Goal: Complete application form: Complete application form

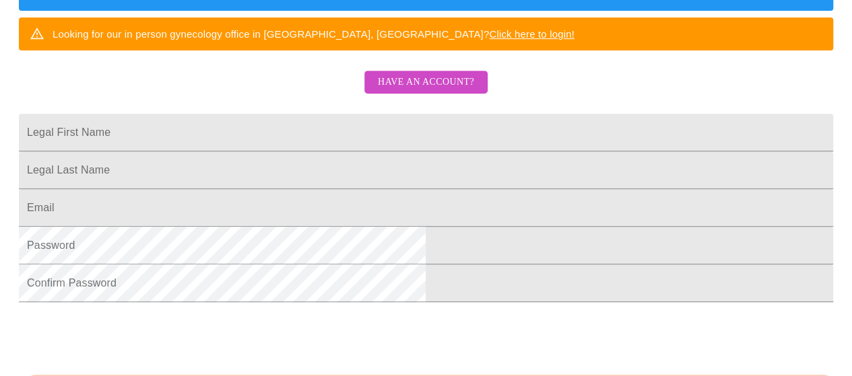
scroll to position [269, 0]
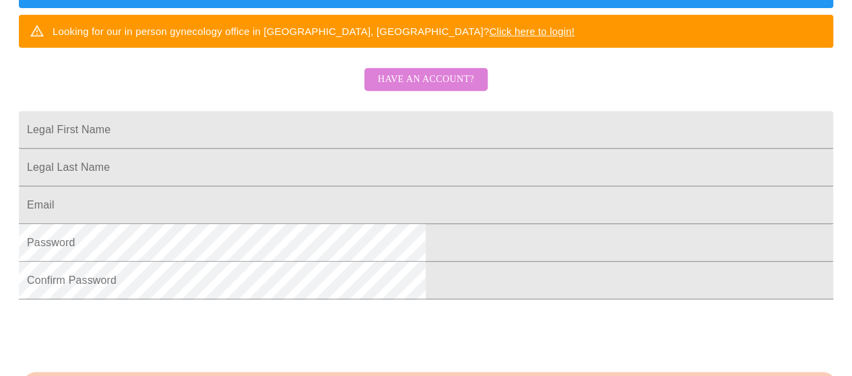
click at [467, 88] on span "Have an account?" at bounding box center [426, 79] width 96 height 17
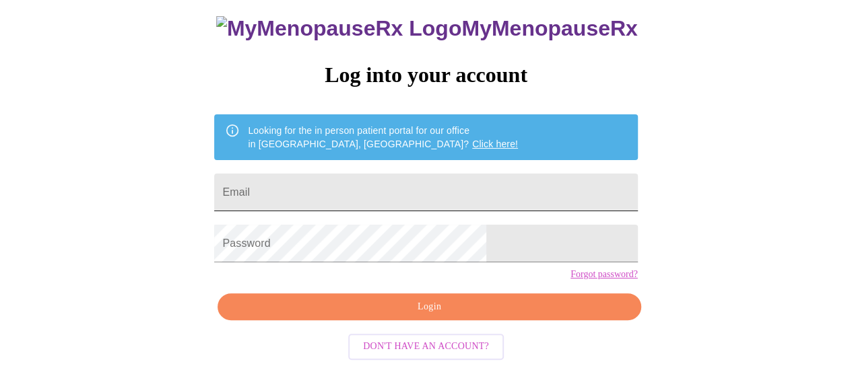
click at [424, 174] on input "Email" at bounding box center [425, 193] width 423 height 38
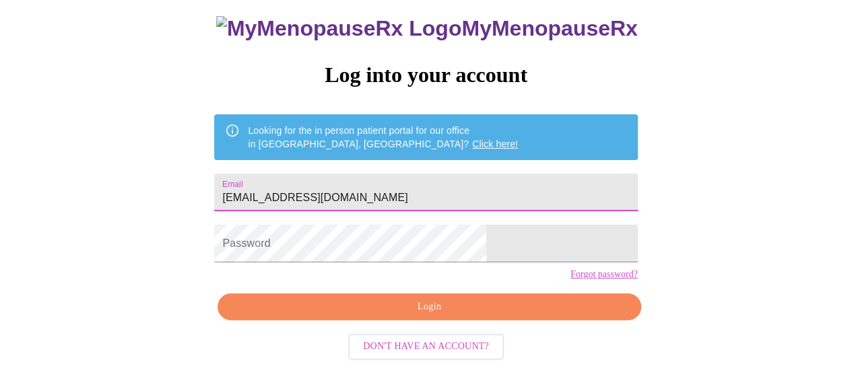
type input "[EMAIL_ADDRESS][DOMAIN_NAME]"
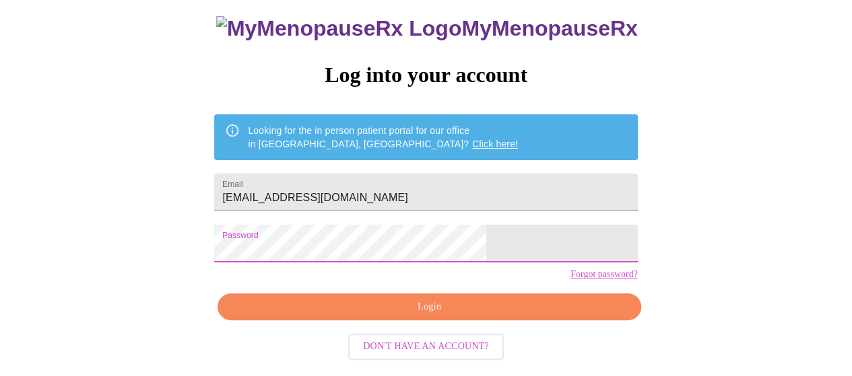
click at [431, 316] on span "Login" at bounding box center [429, 307] width 392 height 17
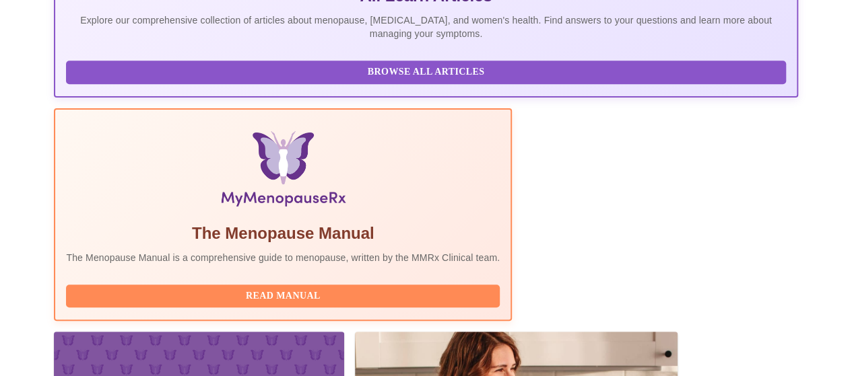
scroll to position [417, 0]
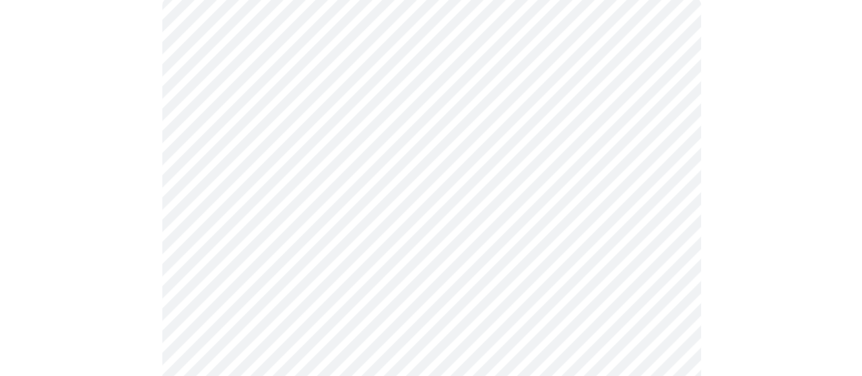
scroll to position [148, 0]
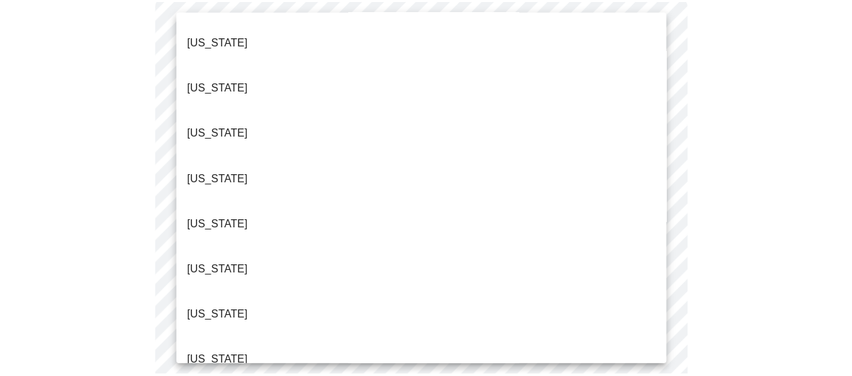
scroll to position [139, 0]
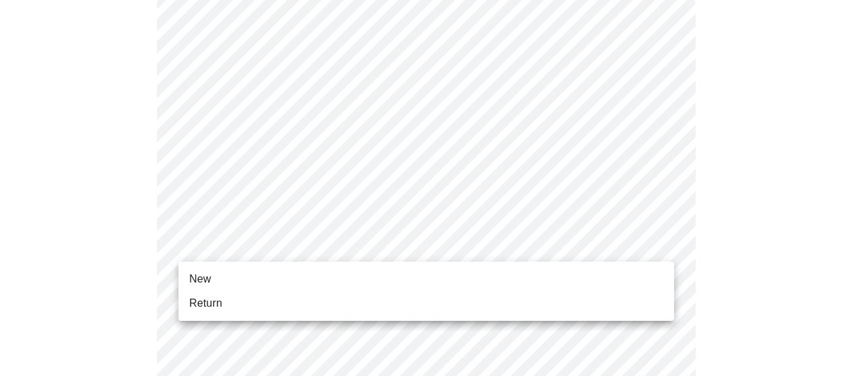
click at [236, 285] on li "New" at bounding box center [426, 279] width 496 height 24
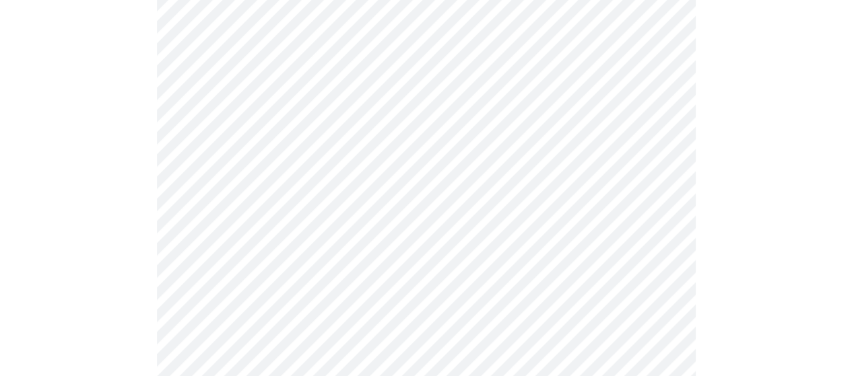
scroll to position [794, 0]
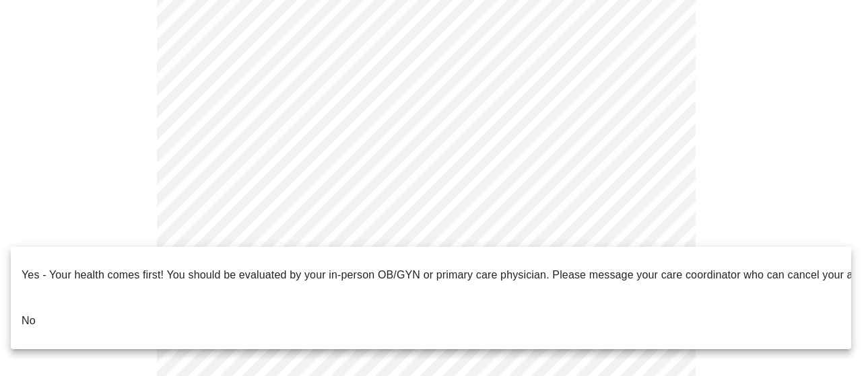
click at [26, 313] on p "No" at bounding box center [29, 321] width 14 height 16
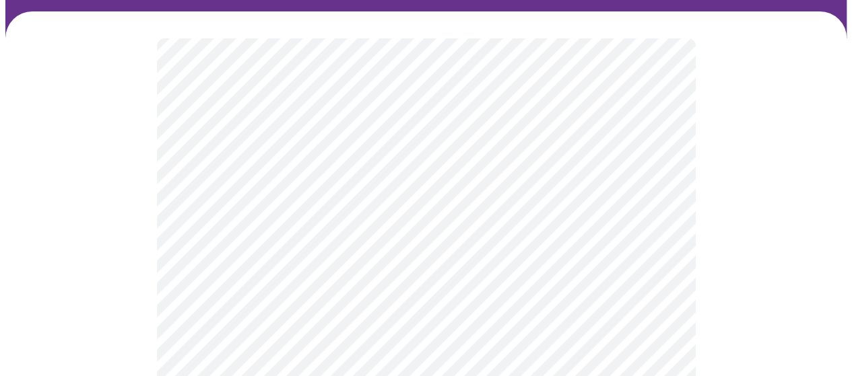
scroll to position [121, 0]
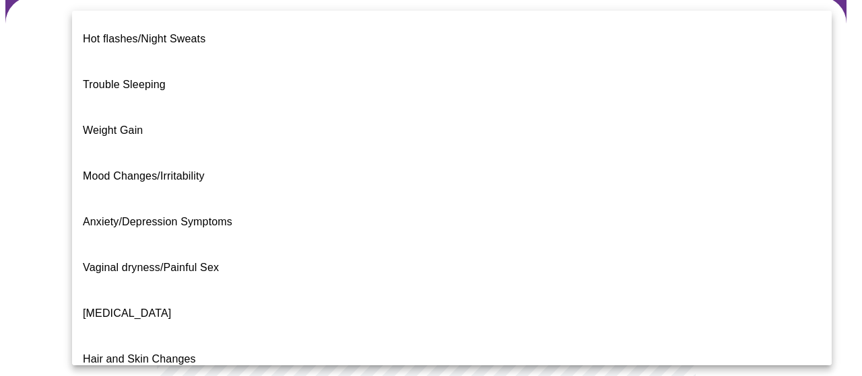
click at [654, 164] on body "MyMenopauseRx Appointments Messaging Labs Uploads Medications Community Refer a…" at bounding box center [430, 297] width 851 height 827
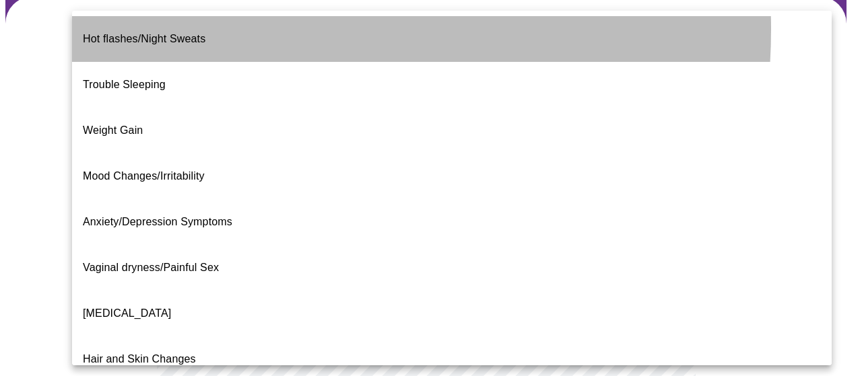
click at [205, 33] on span "Hot flashes/Night Sweats" at bounding box center [144, 38] width 123 height 11
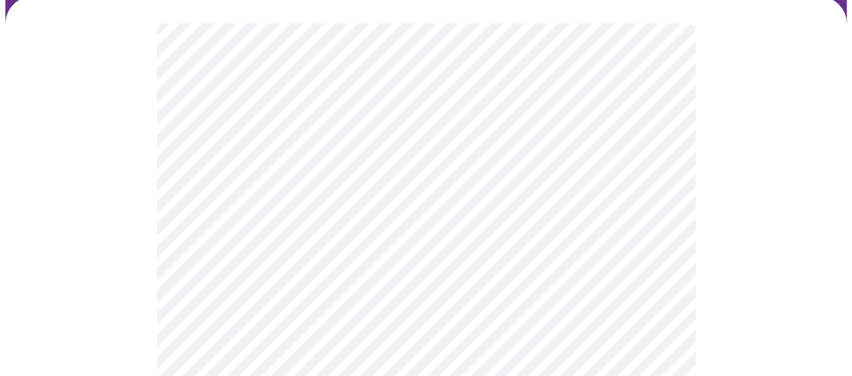
click at [648, 292] on body "MyMenopauseRx Appointments Messaging Labs Uploads Medications Community Refer a…" at bounding box center [425, 293] width 841 height 819
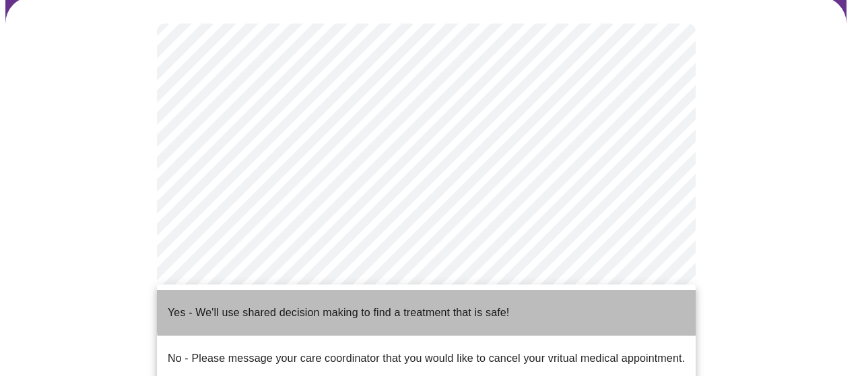
click at [499, 305] on p "Yes - We'll use shared decision making to find a treatment that is safe!" at bounding box center [338, 313] width 341 height 16
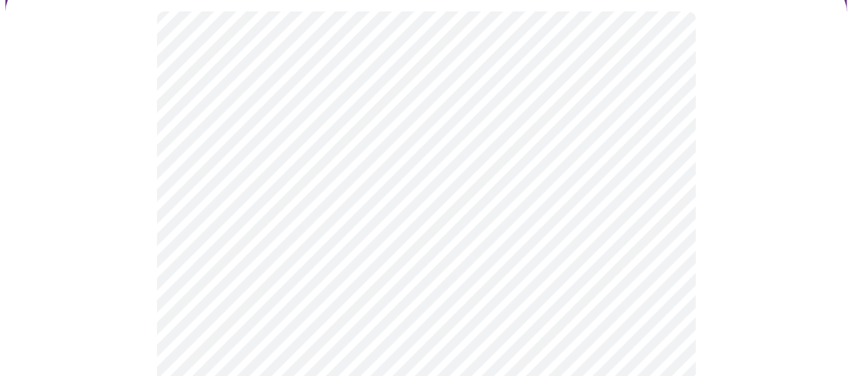
scroll to position [135, 0]
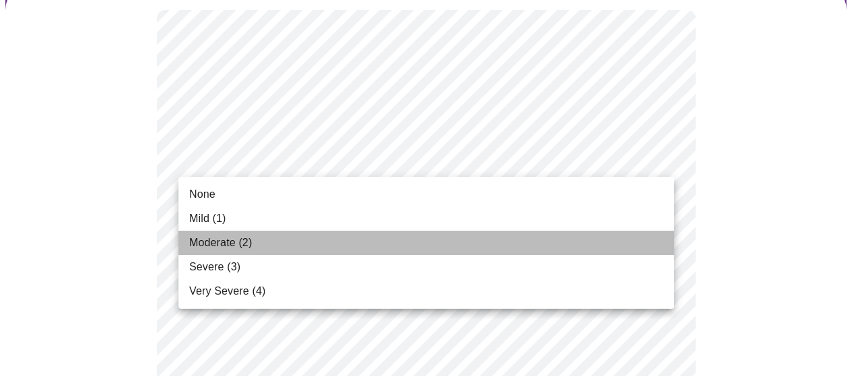
click at [248, 244] on span "Moderate (2)" at bounding box center [220, 243] width 63 height 16
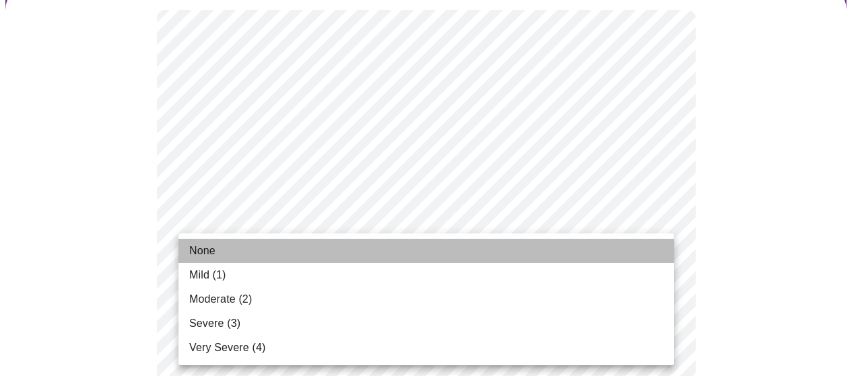
click at [248, 250] on li "None" at bounding box center [426, 251] width 496 height 24
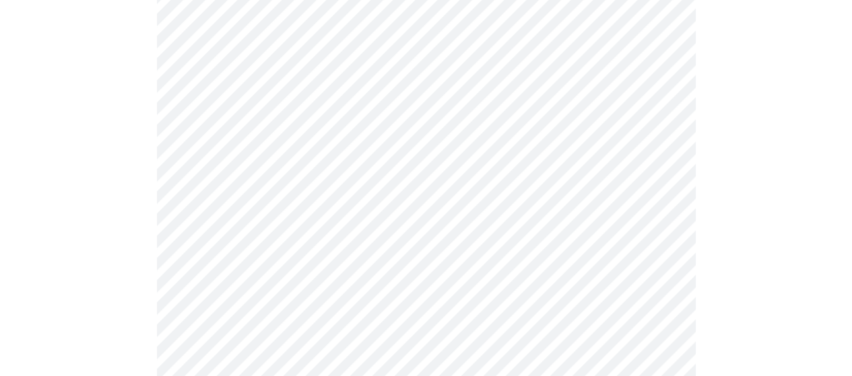
scroll to position [332, 0]
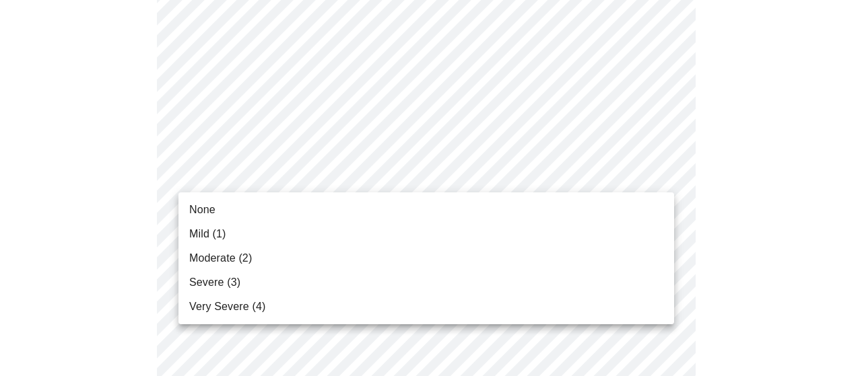
click at [225, 277] on span "Severe (3)" at bounding box center [214, 283] width 51 height 16
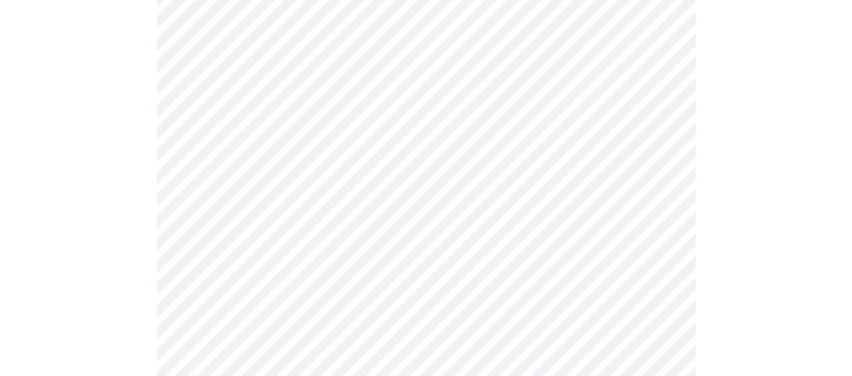
scroll to position [421, 0]
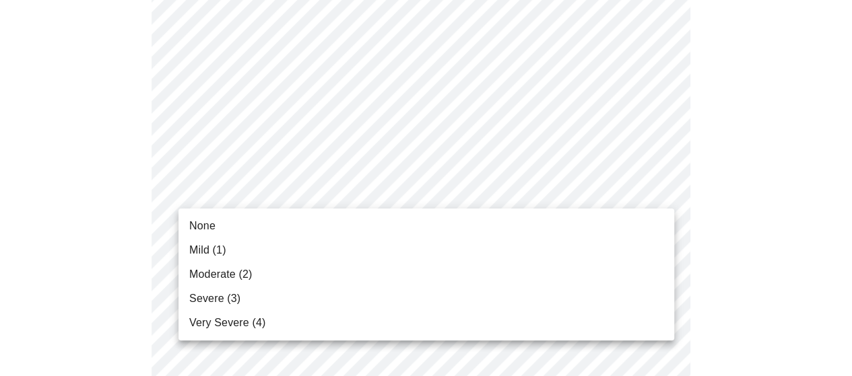
click at [272, 252] on li "Mild (1)" at bounding box center [426, 250] width 496 height 24
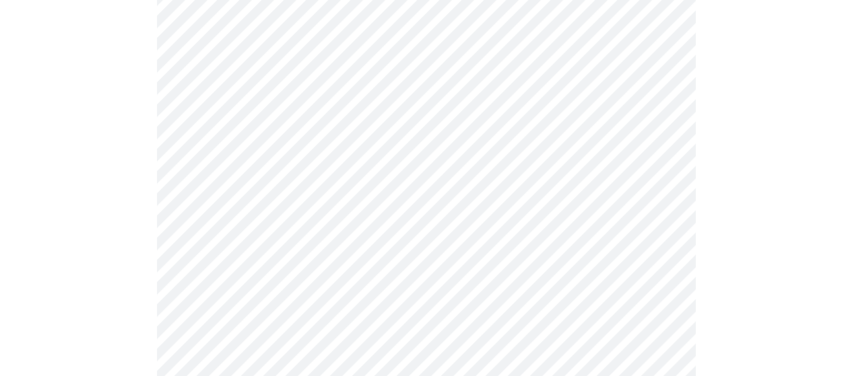
scroll to position [543, 0]
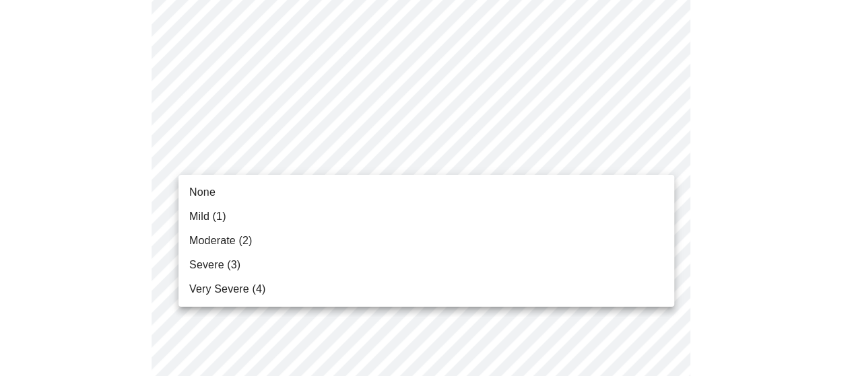
click at [653, 160] on body "MyMenopauseRx Appointments Messaging Labs Uploads Medications Community Refer a…" at bounding box center [425, 330] width 841 height 1734
click at [357, 241] on li "Moderate (2)" at bounding box center [426, 241] width 496 height 24
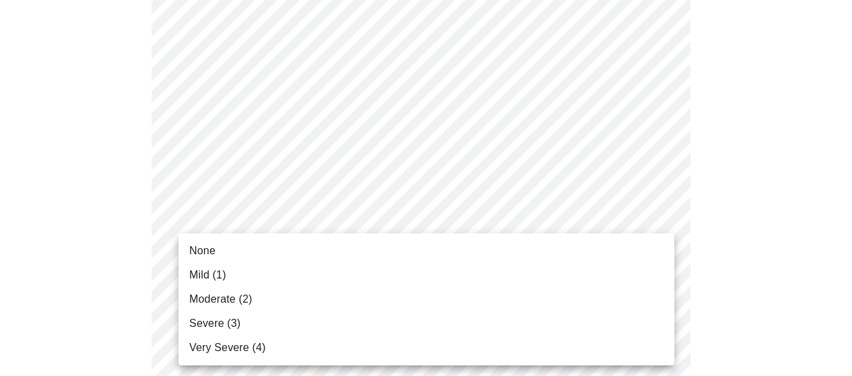
click at [611, 247] on body "MyMenopauseRx Appointments Messaging Labs Uploads Medications Community Refer a…" at bounding box center [425, 320] width 841 height 1715
click at [405, 273] on li "Mild (1)" at bounding box center [426, 275] width 496 height 24
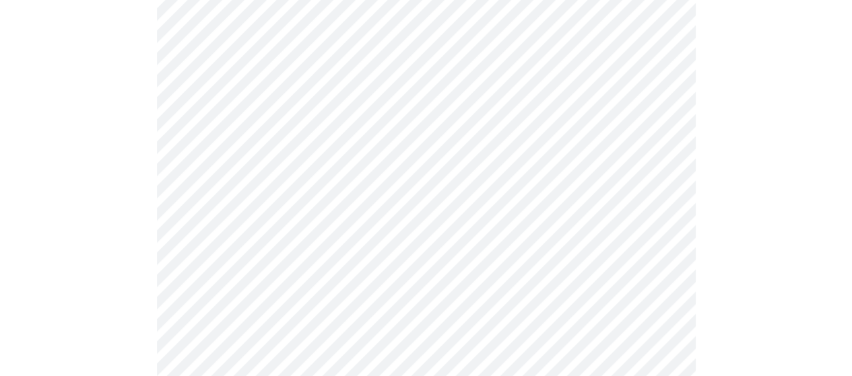
scroll to position [754, 0]
click at [629, 138] on body "MyMenopauseRx Appointments Messaging Labs Uploads Medications Community Refer a…" at bounding box center [430, 99] width 851 height 1697
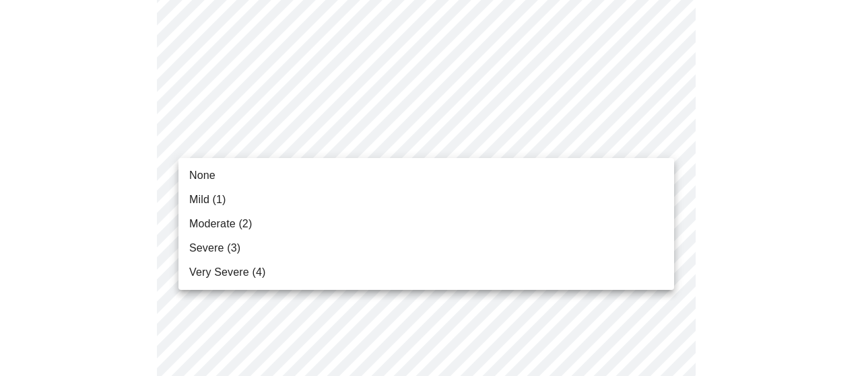
click at [331, 201] on li "Mild (1)" at bounding box center [426, 200] width 496 height 24
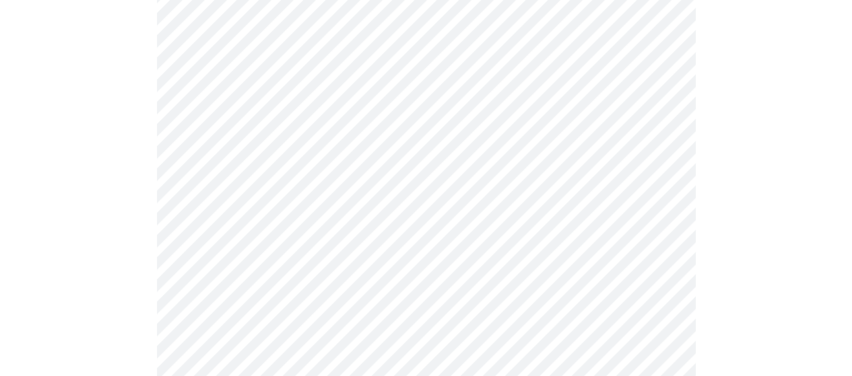
click at [621, 254] on body "MyMenopauseRx Appointments Messaging Labs Uploads Medications Community Refer a…" at bounding box center [425, 90] width 841 height 1678
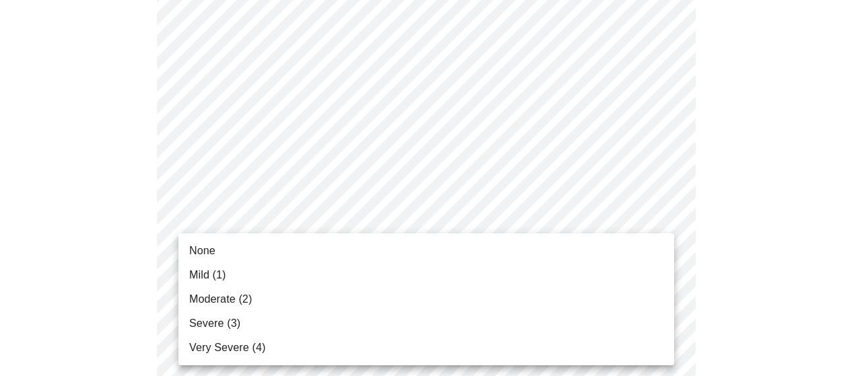
click at [427, 301] on li "Moderate (2)" at bounding box center [426, 299] width 496 height 24
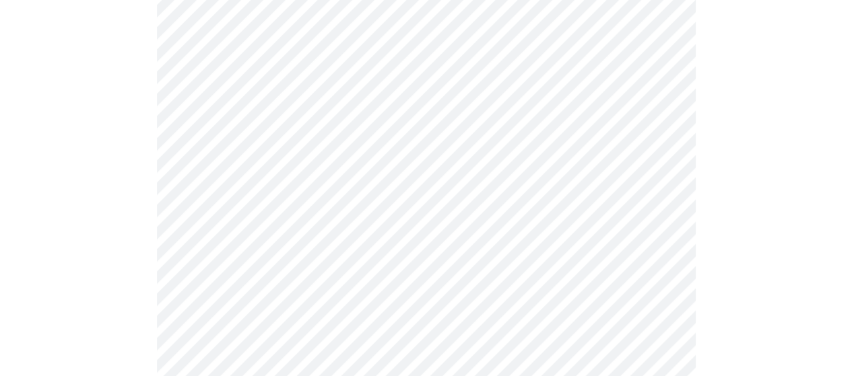
scroll to position [924, 0]
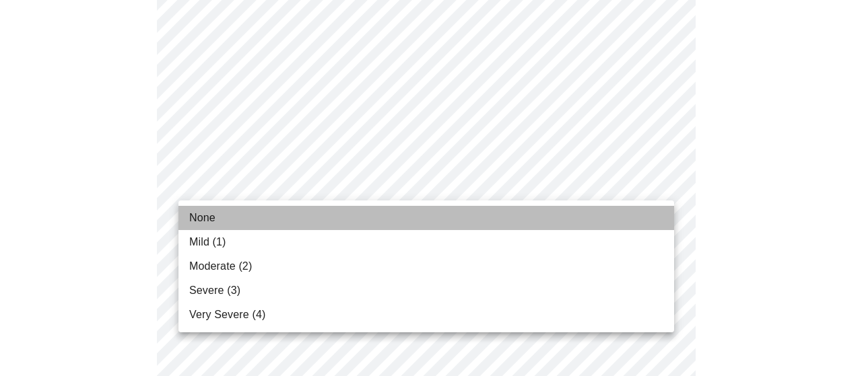
click at [415, 215] on li "None" at bounding box center [426, 218] width 496 height 24
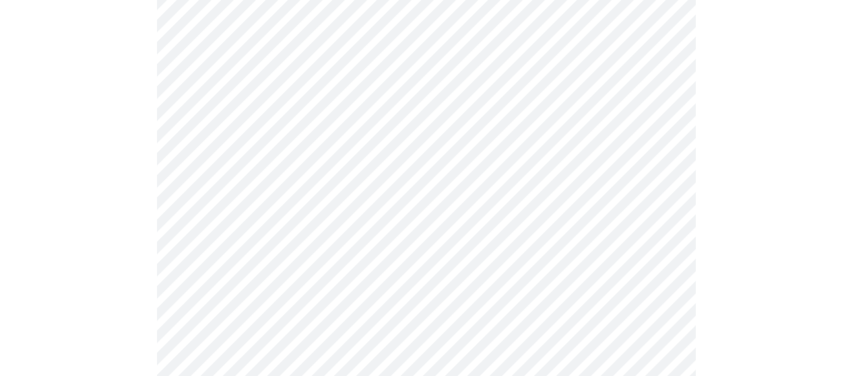
scroll to position [1046, 0]
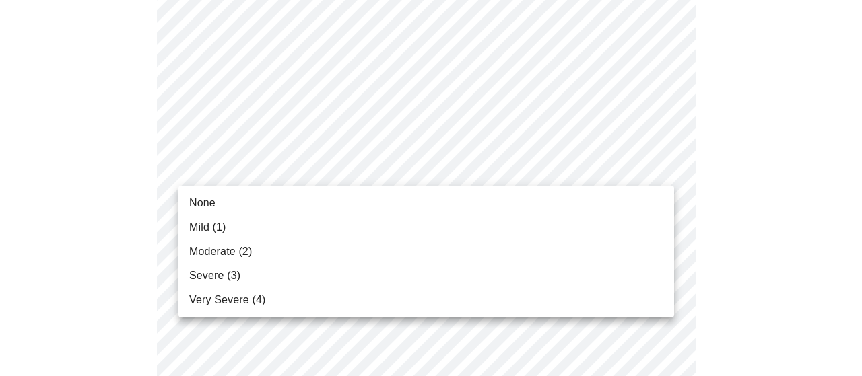
click at [368, 219] on li "Mild (1)" at bounding box center [426, 227] width 496 height 24
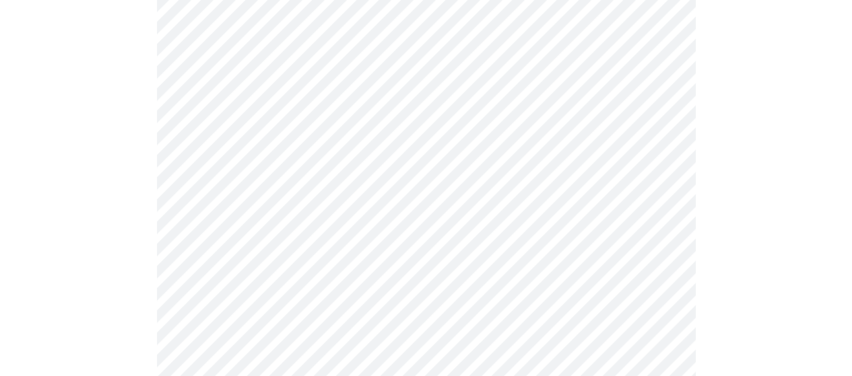
scroll to position [1149, 0]
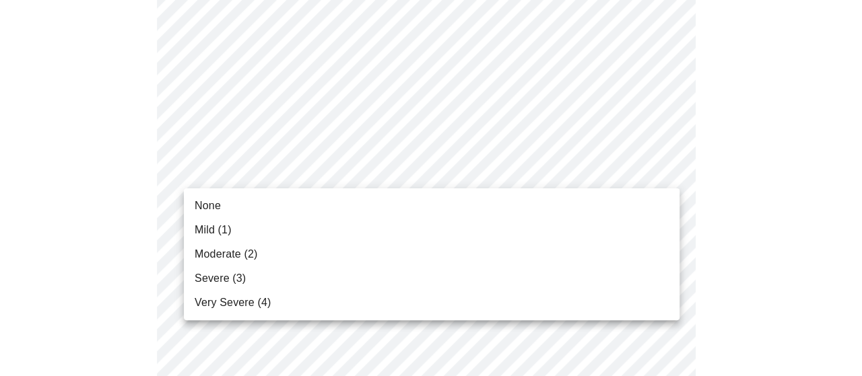
click at [338, 211] on li "None" at bounding box center [426, 206] width 496 height 24
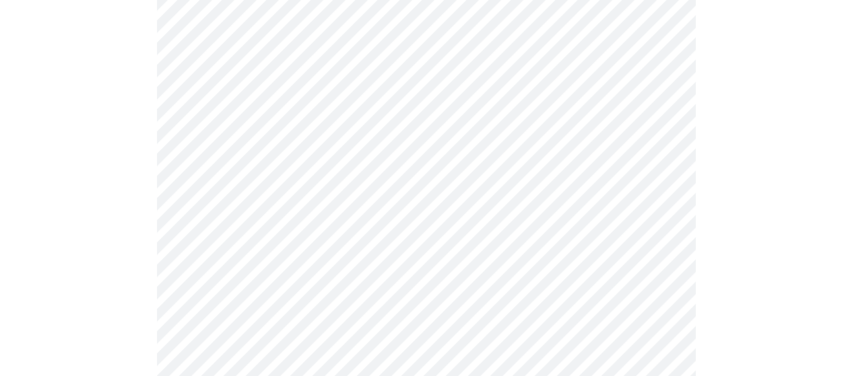
scroll to position [673, 0]
click at [654, 140] on body "MyMenopauseRx Appointments Messaging Labs Uploads Medications Community Refer a…" at bounding box center [425, 5] width 841 height 1346
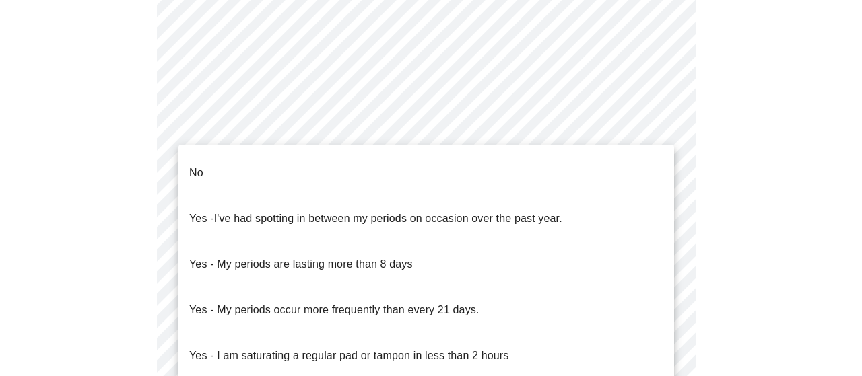
click at [557, 168] on li "No" at bounding box center [426, 173] width 496 height 46
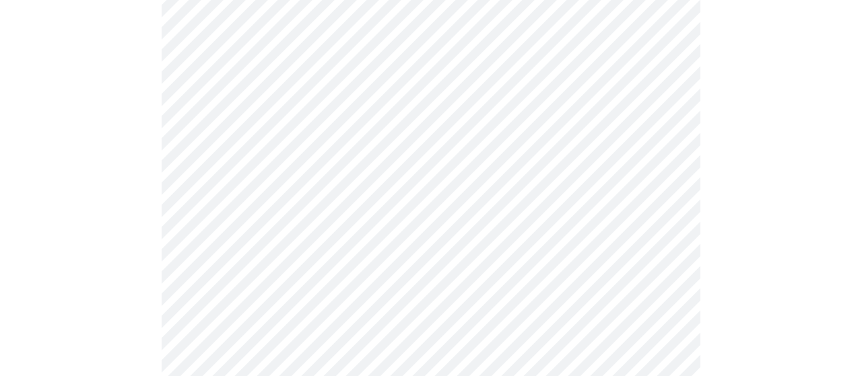
click at [656, 248] on body "MyMenopauseRx Appointments Messaging Labs Uploads Medications Community Refer a…" at bounding box center [430, 1] width 851 height 1338
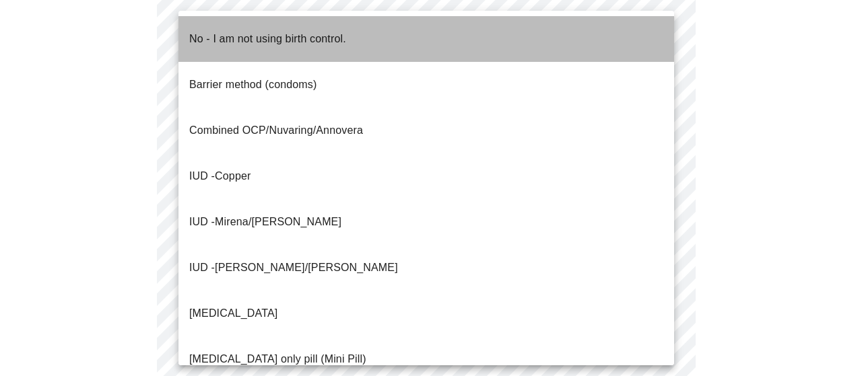
click at [493, 42] on li "No - I am not using birth control." at bounding box center [426, 39] width 496 height 46
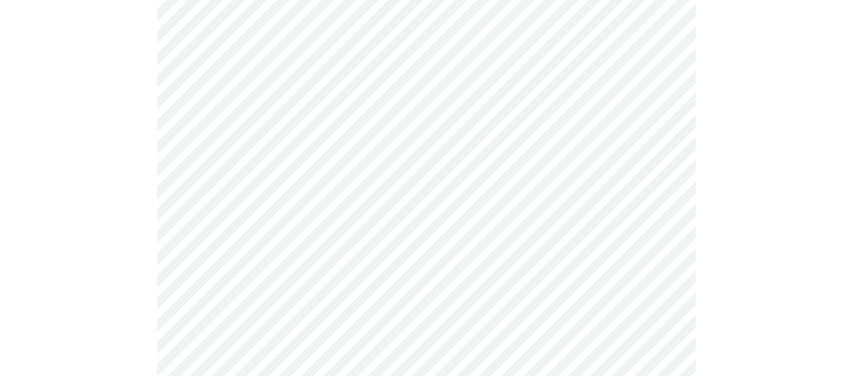
scroll to position [893, 0]
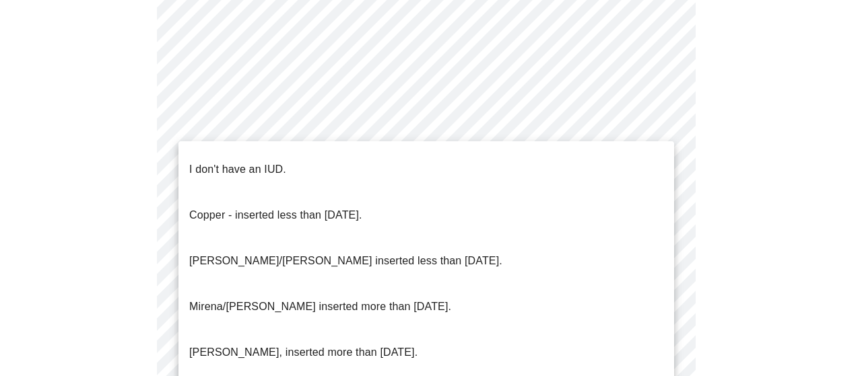
click at [559, 158] on li "I don't have an IUD." at bounding box center [426, 170] width 496 height 46
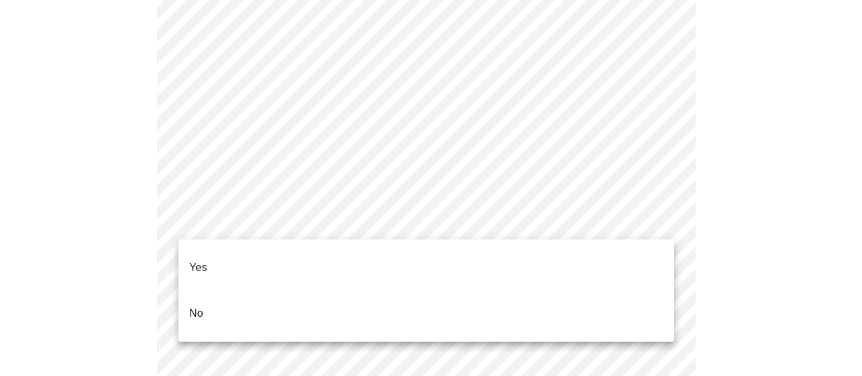
click at [471, 261] on li "Yes" at bounding box center [426, 268] width 496 height 46
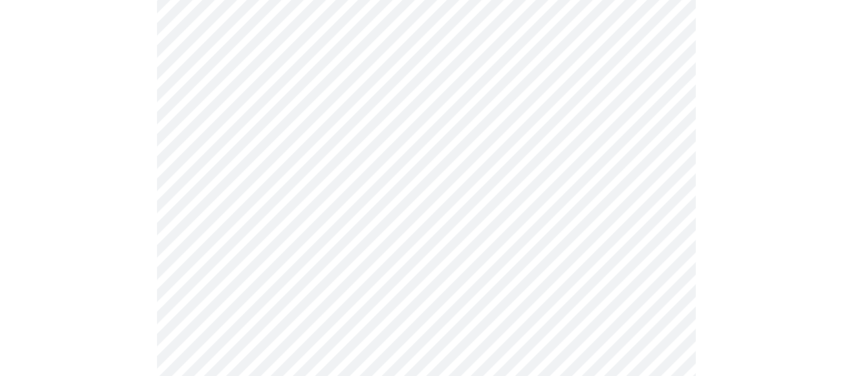
scroll to position [256, 0]
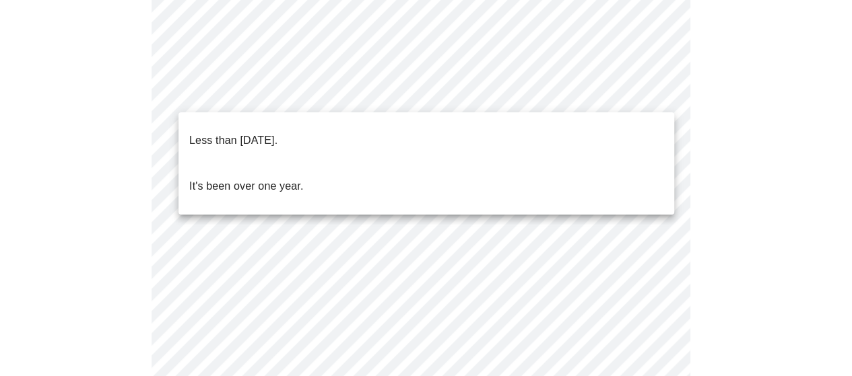
click at [652, 92] on body "MyMenopauseRx Appointments Messaging Labs Uploads Medications Community Refer a…" at bounding box center [425, 305] width 841 height 1110
click at [452, 164] on li "It's been over one year." at bounding box center [426, 187] width 496 height 46
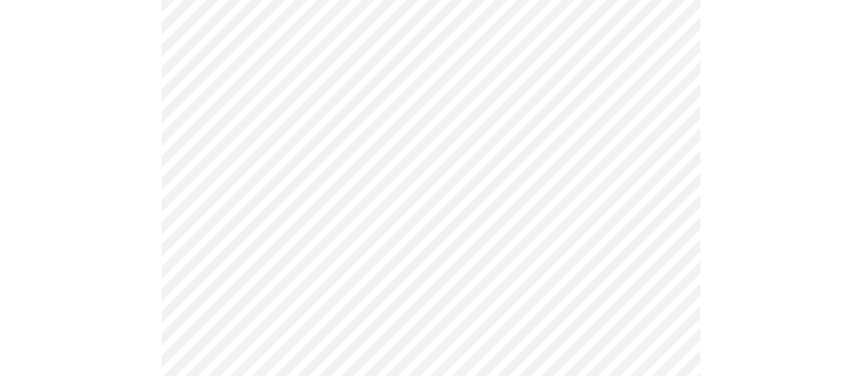
click at [653, 211] on body "MyMenopauseRx Appointments Messaging Labs Uploads Medications Community Refer a…" at bounding box center [430, 300] width 851 height 1101
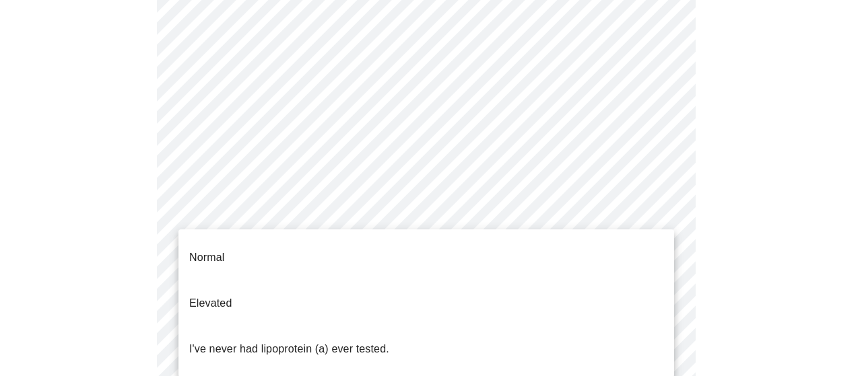
click at [364, 341] on p "I've never had lipoprotein (a) ever tested." at bounding box center [289, 349] width 200 height 16
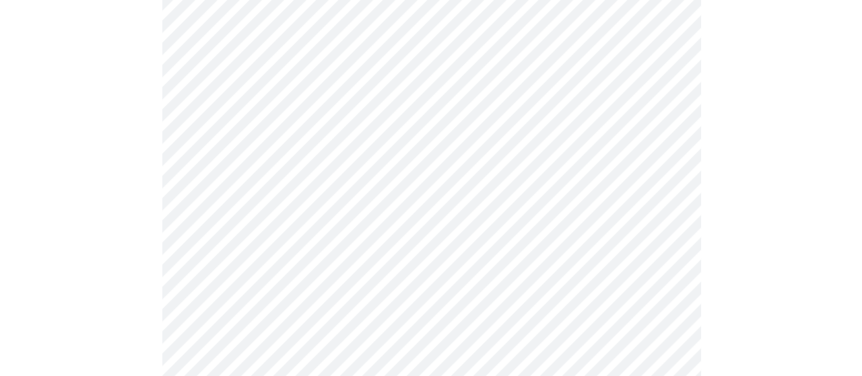
scroll to position [197, 0]
click at [467, 196] on body "MyMenopauseRx Appointments Messaging Labs Uploads Medications Community Refer a…" at bounding box center [425, 176] width 841 height 737
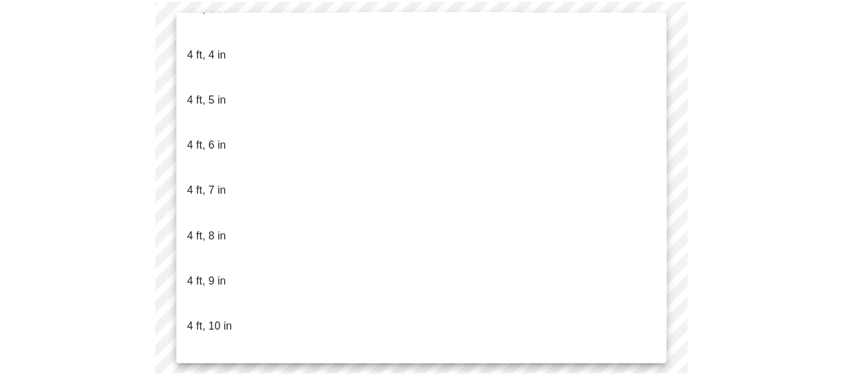
scroll to position [718, 0]
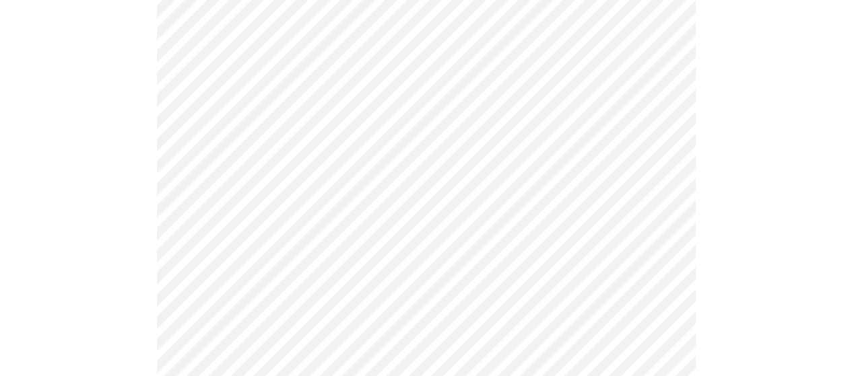
scroll to position [3609, 0]
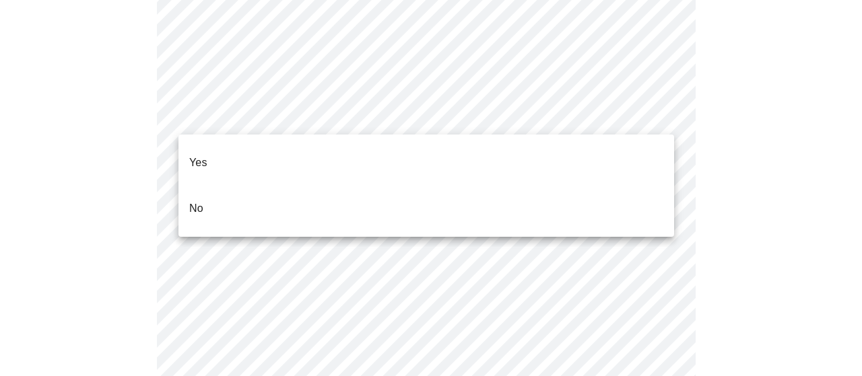
click at [409, 186] on li "No" at bounding box center [426, 209] width 496 height 46
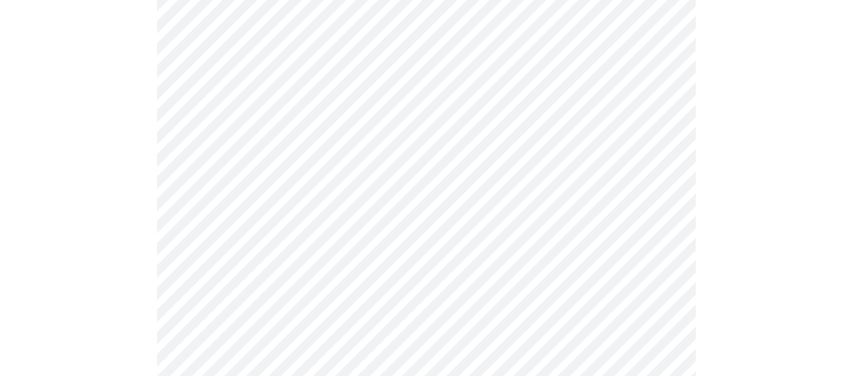
scroll to position [889, 0]
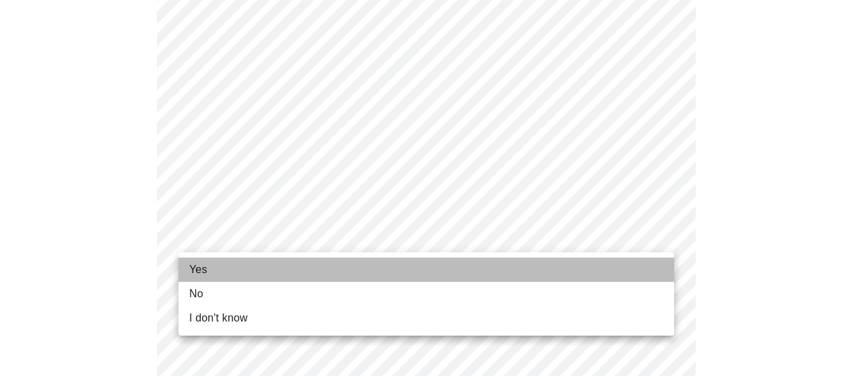
click at [519, 278] on li "Yes" at bounding box center [426, 270] width 496 height 24
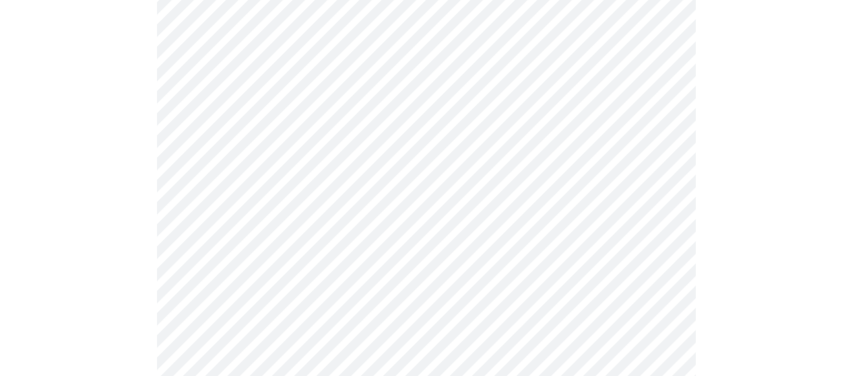
scroll to position [193, 0]
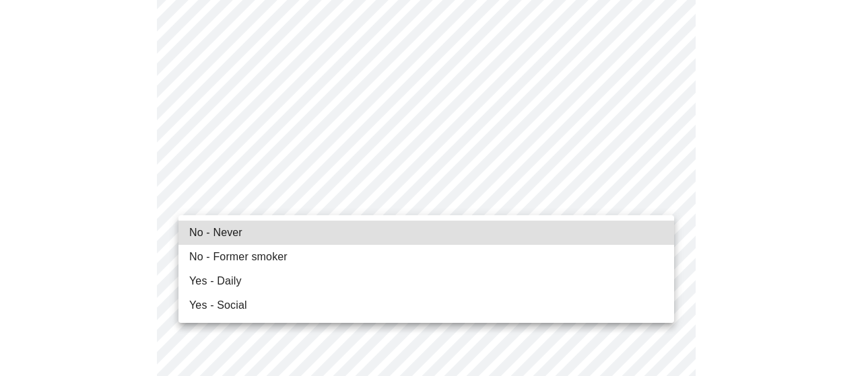
click at [327, 240] on li "No - Never" at bounding box center [426, 233] width 496 height 24
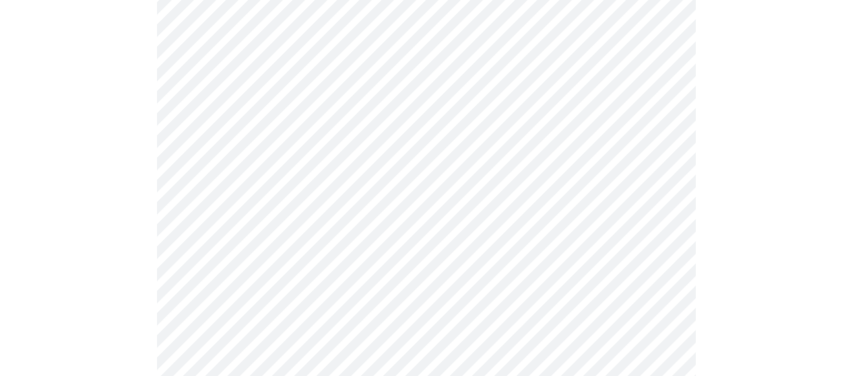
scroll to position [1212, 0]
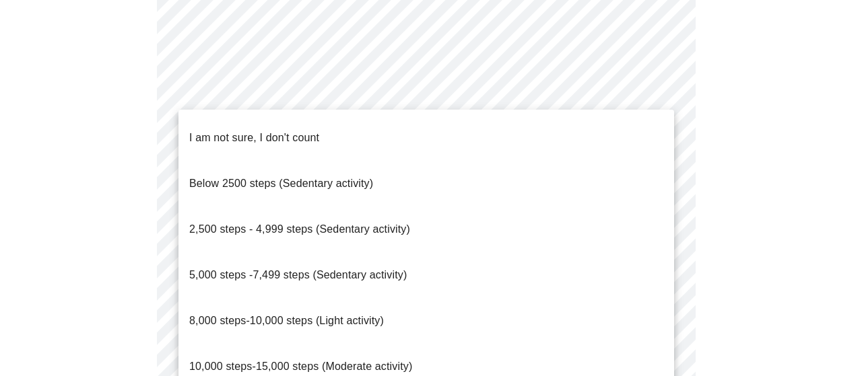
click at [388, 359] on p "10,000 steps-15,000 steps (Moderate activity)" at bounding box center [300, 367] width 223 height 16
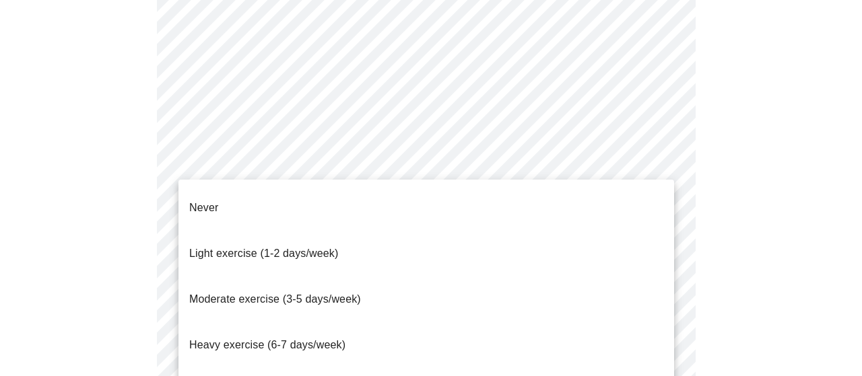
click at [298, 294] on span "Moderate exercise (3-5 days/week)" at bounding box center [275, 299] width 172 height 11
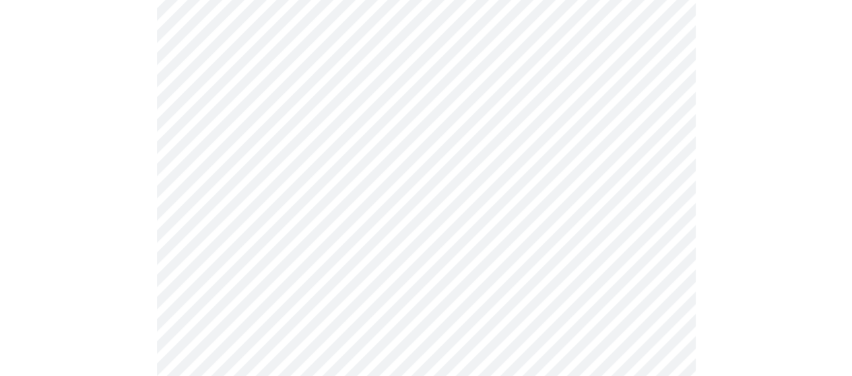
scroll to position [1293, 0]
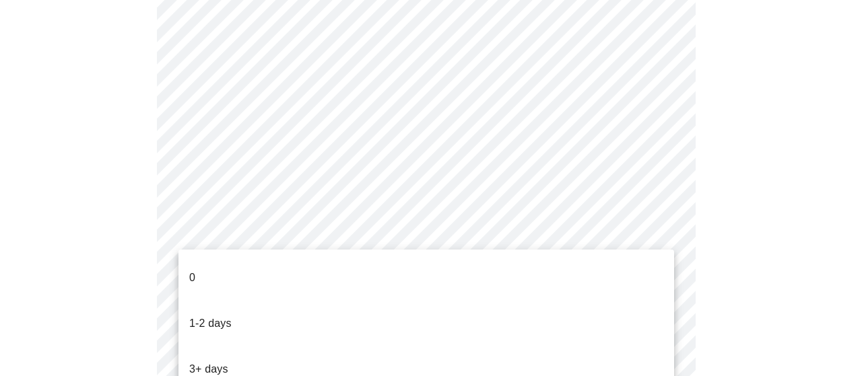
click at [252, 347] on li "3+ days" at bounding box center [426, 370] width 496 height 46
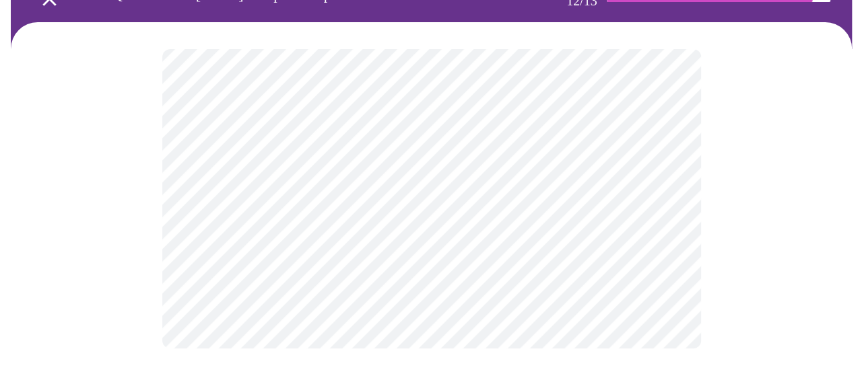
scroll to position [0, 0]
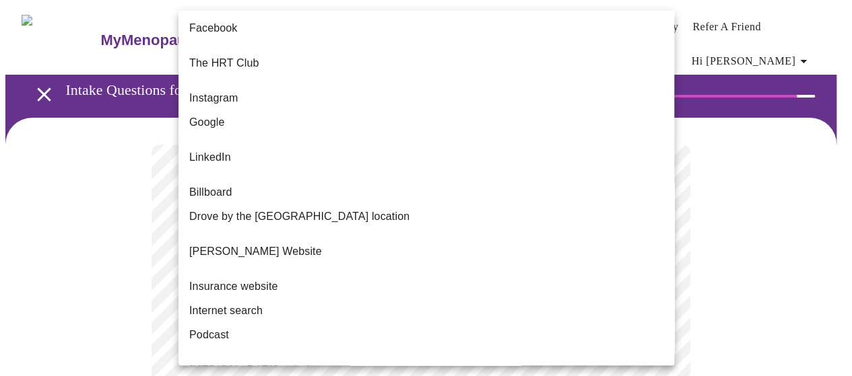
click at [658, 275] on body "MyMenopauseRx Appointments Messaging Labs Uploads Medications Community Refer a…" at bounding box center [425, 238] width 841 height 466
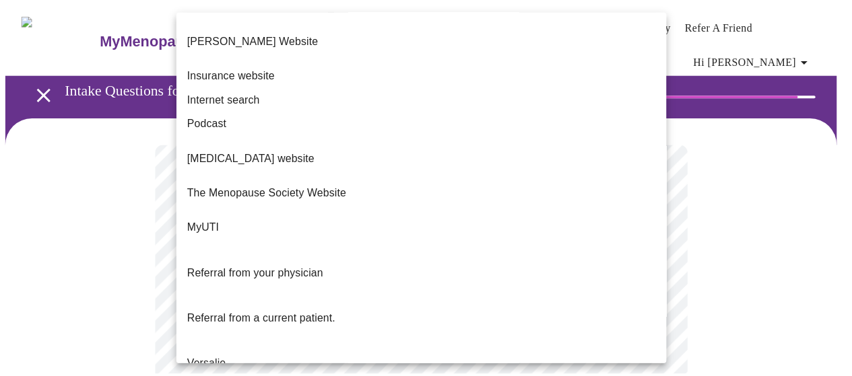
scroll to position [213, 0]
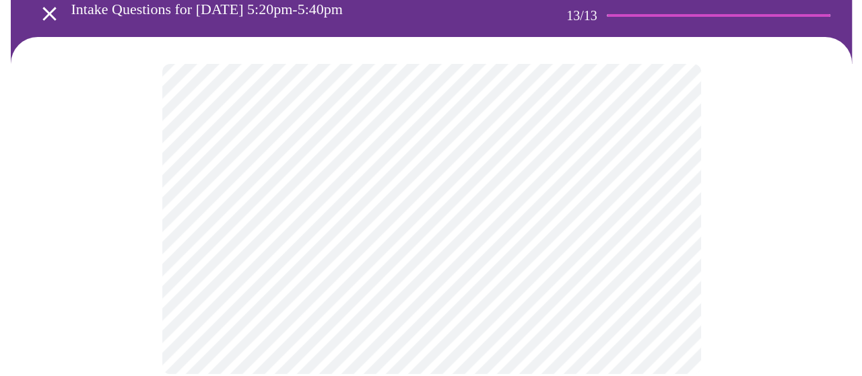
scroll to position [0, 0]
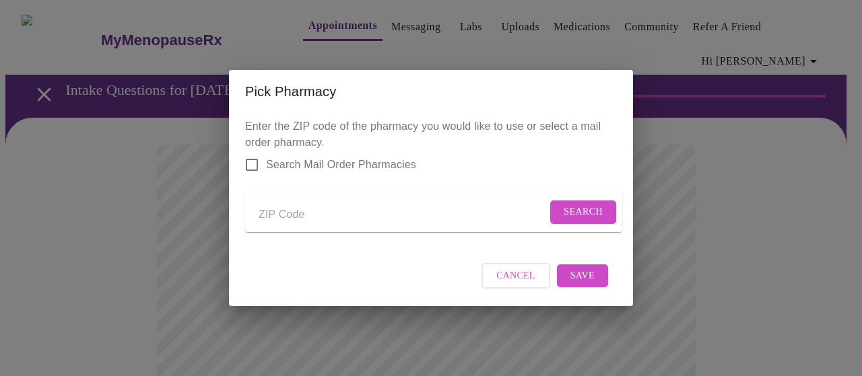
click at [283, 209] on input "Send a message to your care team" at bounding box center [403, 215] width 288 height 22
type input "60510"
click at [595, 212] on span "Search" at bounding box center [583, 212] width 39 height 17
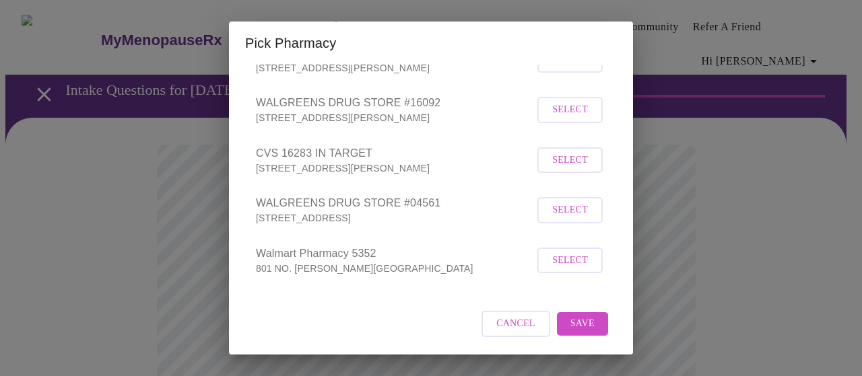
scroll to position [172, 0]
click at [561, 212] on span "Select" at bounding box center [570, 210] width 36 height 17
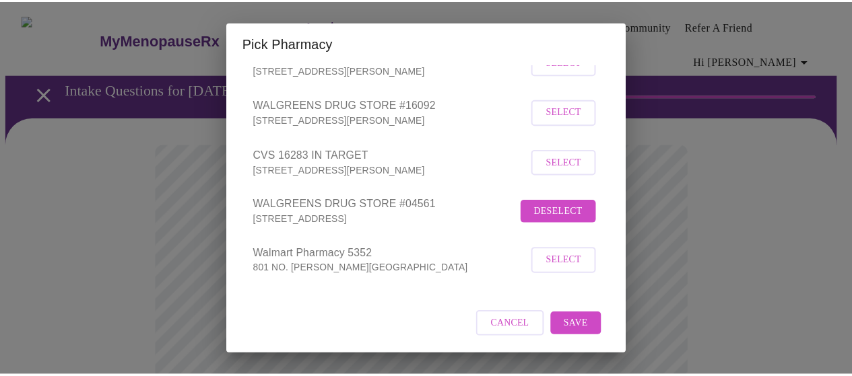
scroll to position [171, 0]
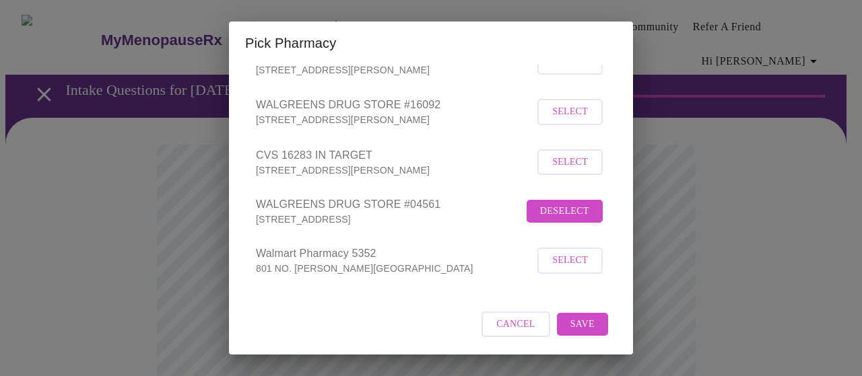
click at [576, 321] on span "Save" at bounding box center [582, 324] width 24 height 17
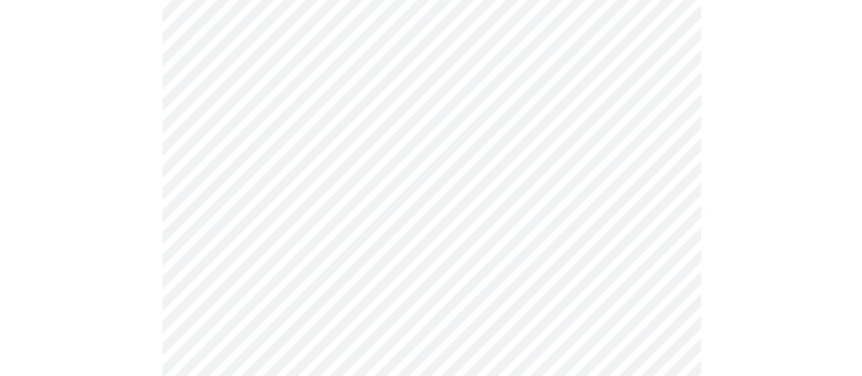
scroll to position [341, 0]
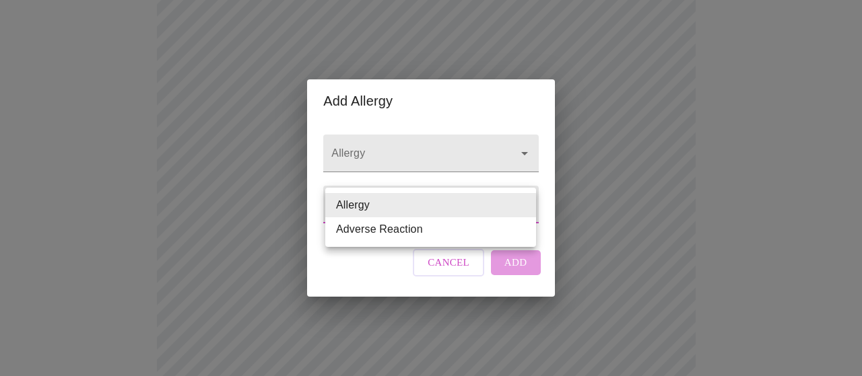
click at [524, 206] on body "MyMenopauseRx Appointments Messaging Labs Uploads Medications Community Refer a…" at bounding box center [430, 180] width 851 height 1031
click at [423, 232] on li "Adverse Reaction" at bounding box center [430, 229] width 211 height 24
type input "Adverse Reaction"
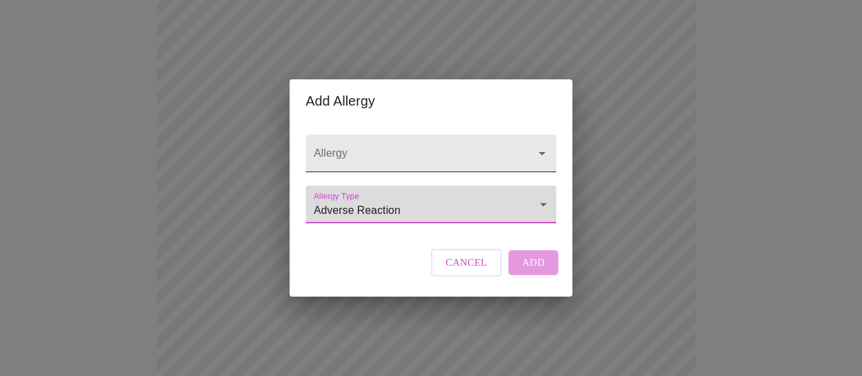
click at [535, 145] on icon "Open" at bounding box center [542, 153] width 16 height 16
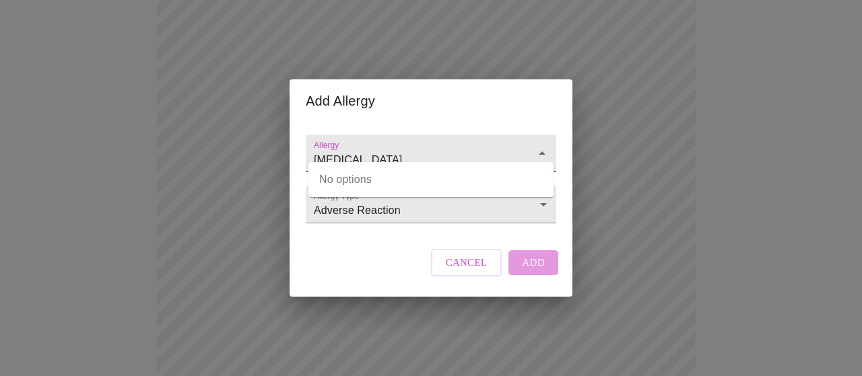
type input "[MEDICAL_DATA]"
click at [675, 227] on div "Add Allergy Allergy Allergy Type Adverse Reaction Adverse Reaction Cancel Add" at bounding box center [431, 188] width 862 height 376
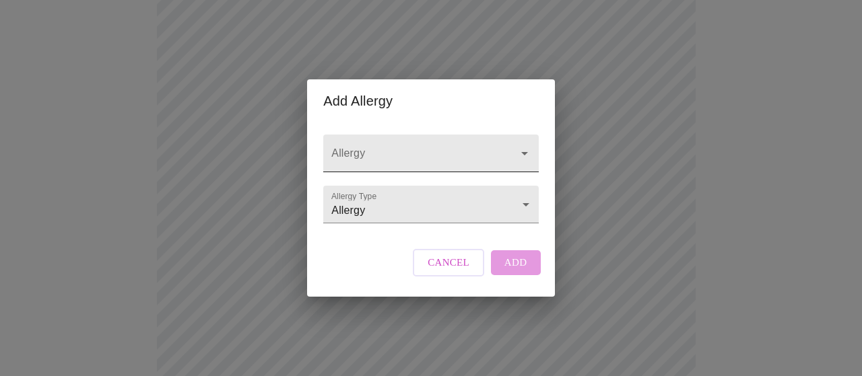
click at [517, 145] on icon "Open" at bounding box center [524, 153] width 16 height 16
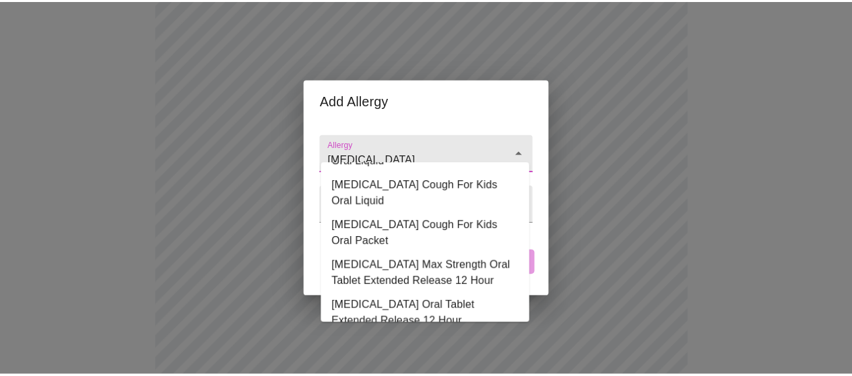
scroll to position [987, 0]
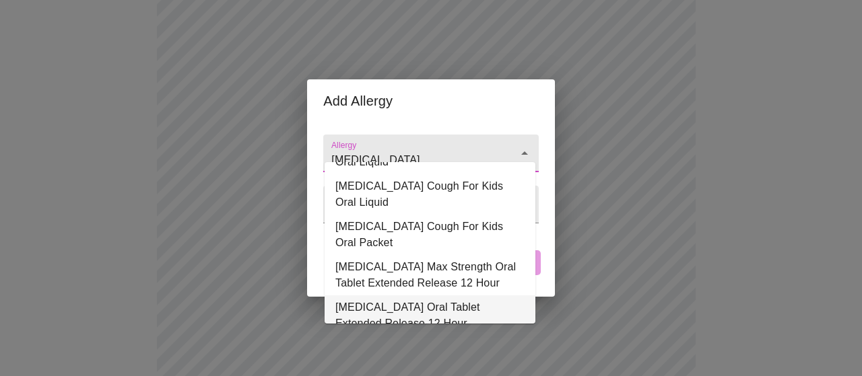
click at [462, 296] on li "[MEDICAL_DATA] Oral Tablet Extended Release 12 Hour" at bounding box center [430, 316] width 211 height 40
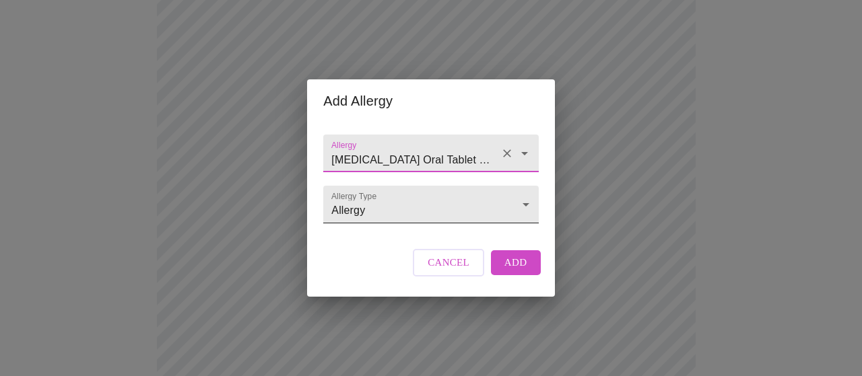
type input "[MEDICAL_DATA] Oral Tablet Extended Release 12 Hour"
click at [523, 203] on body "MyMenopauseRx Appointments Messaging Labs Uploads Medications Community Refer a…" at bounding box center [430, 180] width 851 height 1031
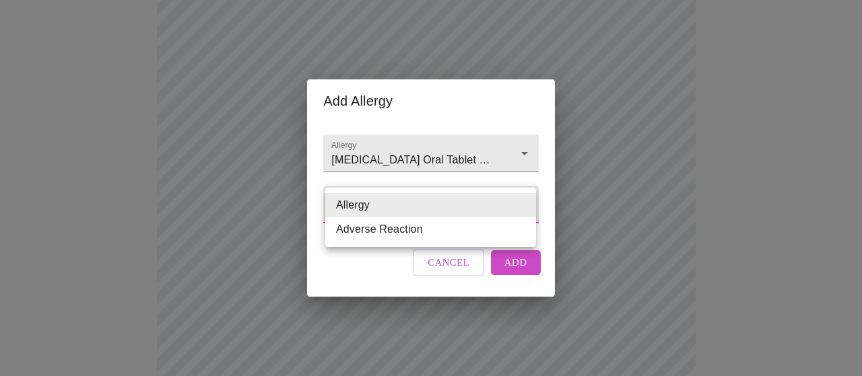
click at [433, 234] on li "Adverse Reaction" at bounding box center [430, 229] width 211 height 24
type input "Adverse Reaction"
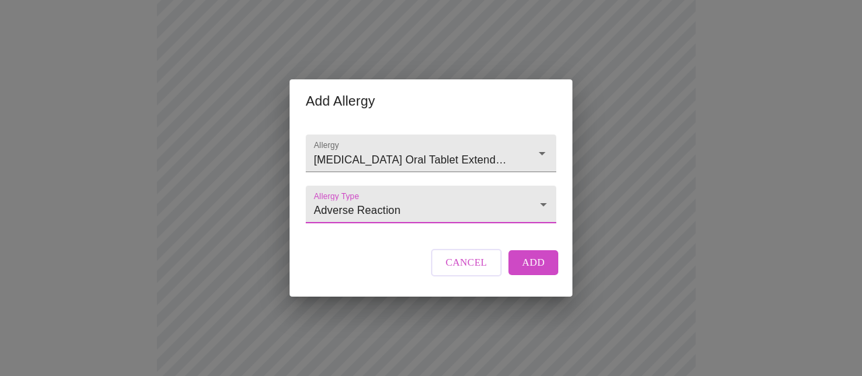
click at [530, 271] on span "Add" at bounding box center [533, 263] width 23 height 18
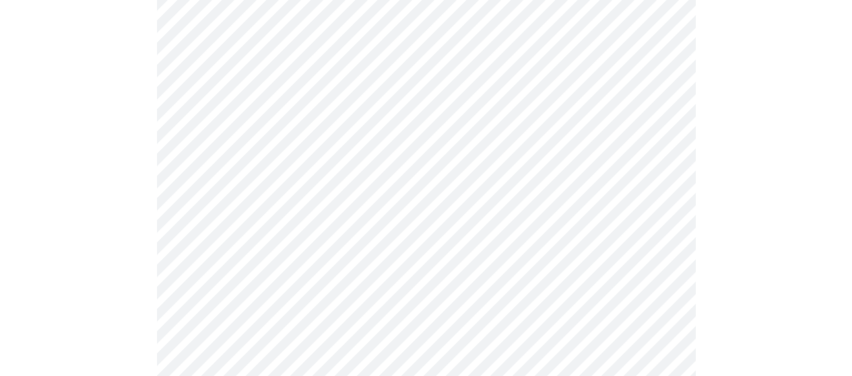
scroll to position [609, 0]
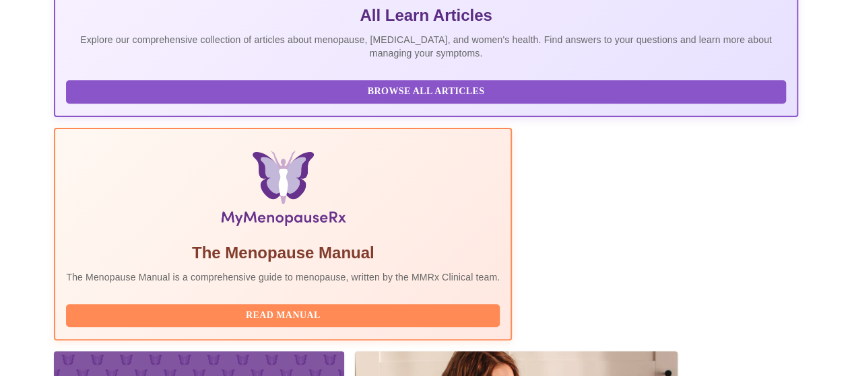
scroll to position [428, 0]
